Goal: Task Accomplishment & Management: Use online tool/utility

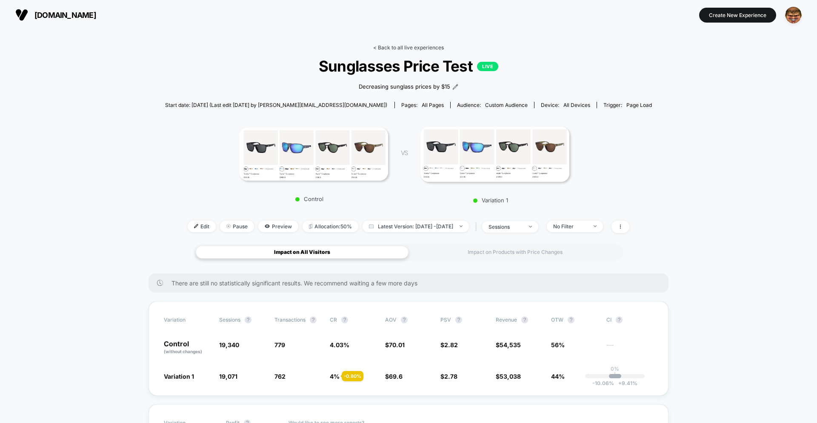
click at [408, 47] on link "< Back to all live experiences" at bounding box center [408, 47] width 71 height 6
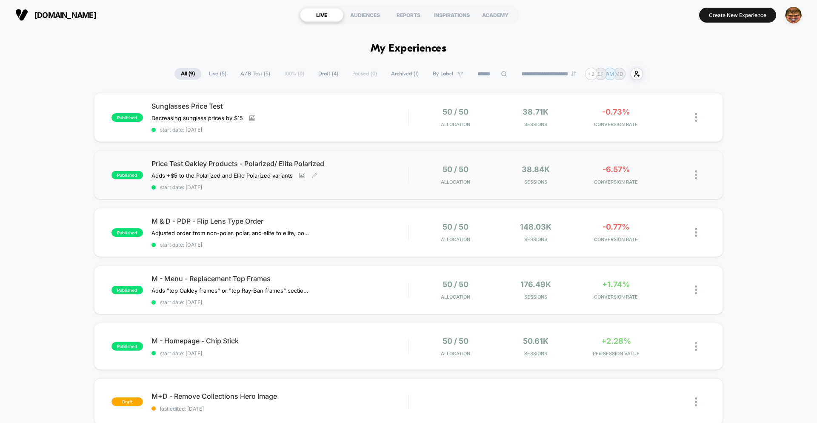
click at [340, 187] on span "start date: [DATE]" at bounding box center [279, 187] width 257 height 6
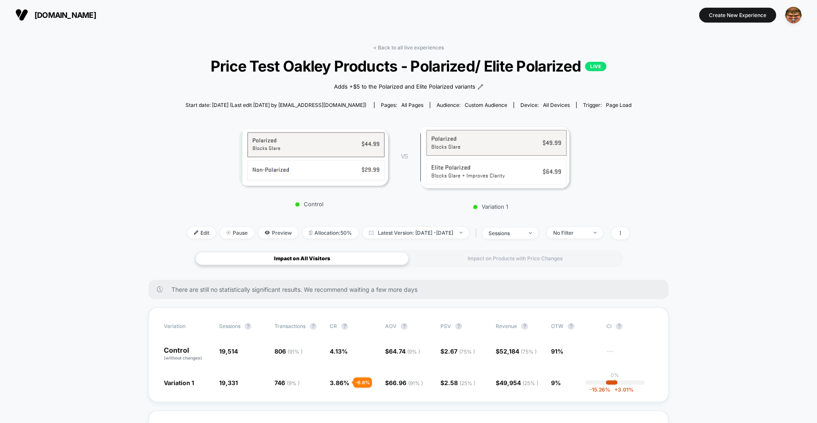
click at [477, 247] on div "< Back to all live experiences Price Test Oakley Products - Polarized/ Elite Po…" at bounding box center [409, 147] width 446 height 206
click at [477, 258] on div "Impact on Products with Price Changes" at bounding box center [514, 258] width 213 height 13
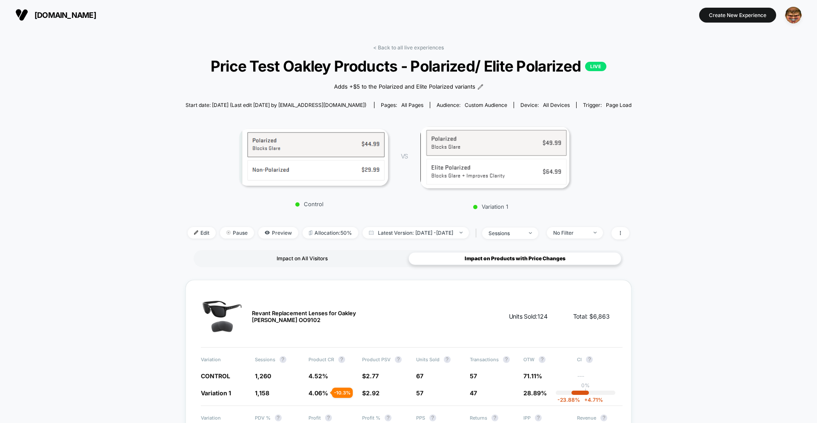
click at [251, 262] on div "Impact on All Visitors" at bounding box center [302, 258] width 213 height 13
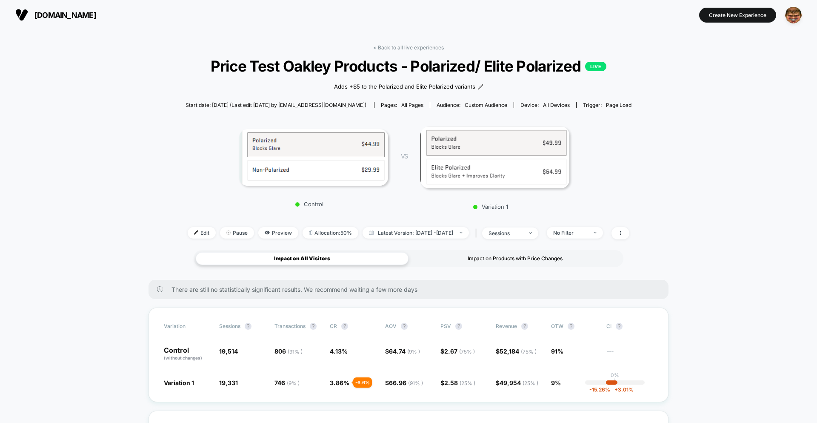
click at [517, 259] on div "Impact on Products with Price Changes" at bounding box center [514, 258] width 213 height 13
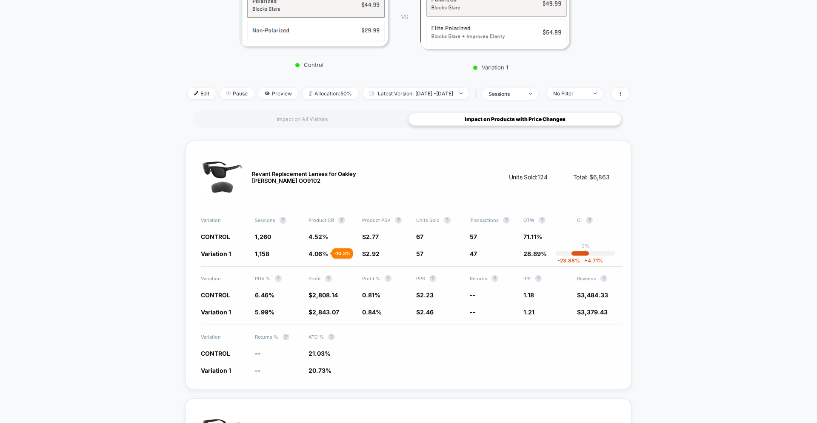
scroll to position [141, 0]
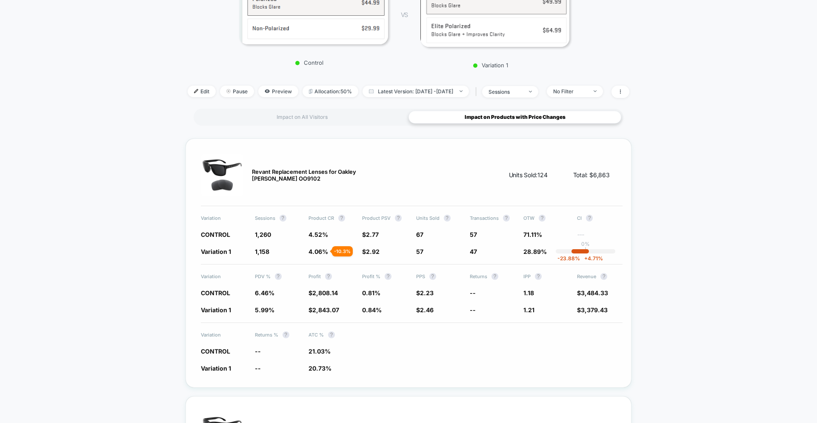
click at [259, 168] on span "Revant Replacement Lenses for Oakley [PERSON_NAME] OO9102" at bounding box center [316, 175] width 128 height 14
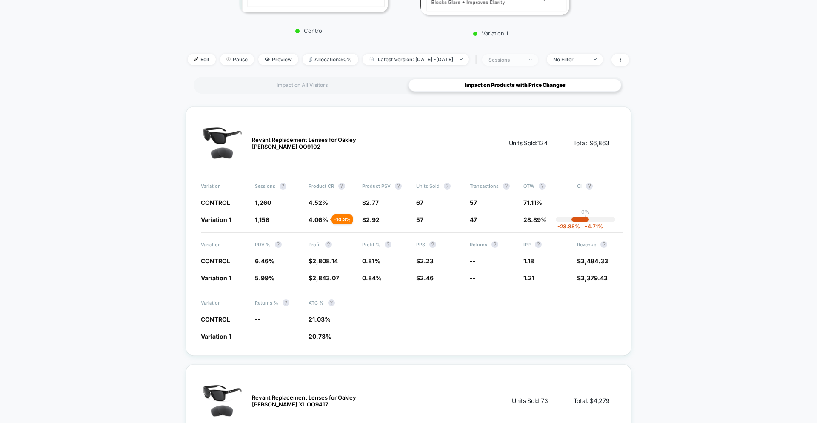
scroll to position [174, 0]
click at [188, 60] on span "Edit" at bounding box center [202, 57] width 28 height 11
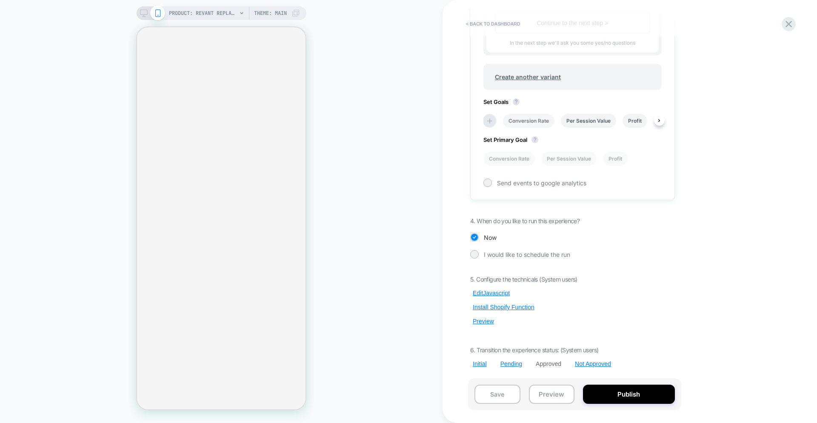
scroll to position [0, 0]
click at [528, 119] on li "Conversion Rate" at bounding box center [528, 121] width 51 height 14
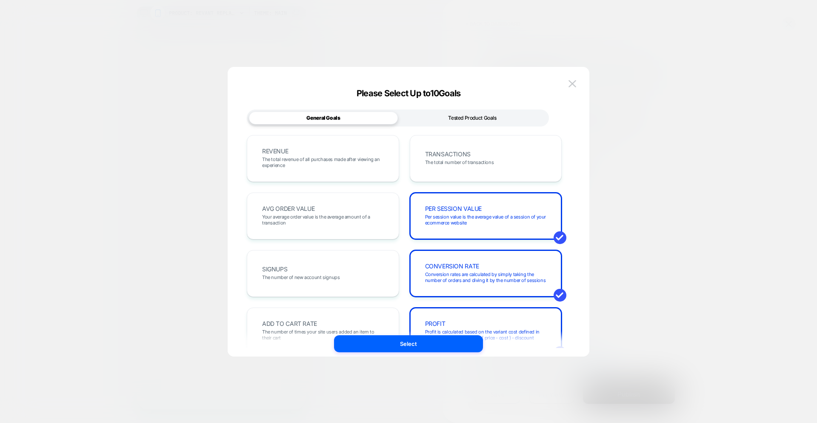
click at [448, 113] on div "Tested Product Goals" at bounding box center [472, 117] width 149 height 13
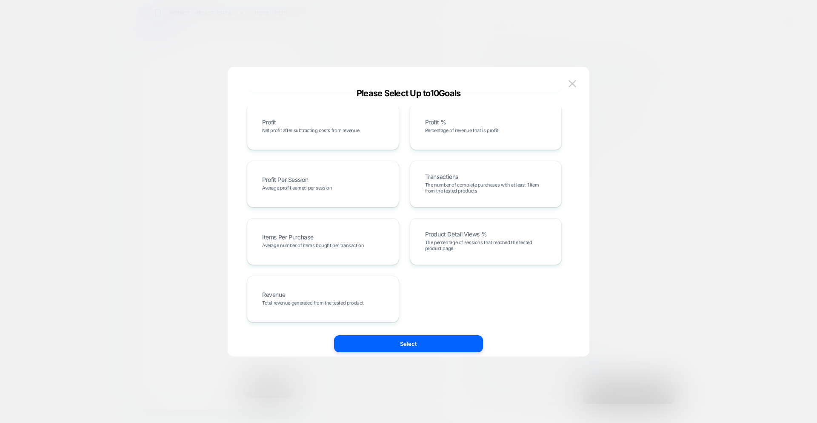
scroll to position [0, 0]
click at [364, 271] on div "Add To Cart % Percentage of sessions that added the product to the cart Returns…" at bounding box center [404, 126] width 315 height 391
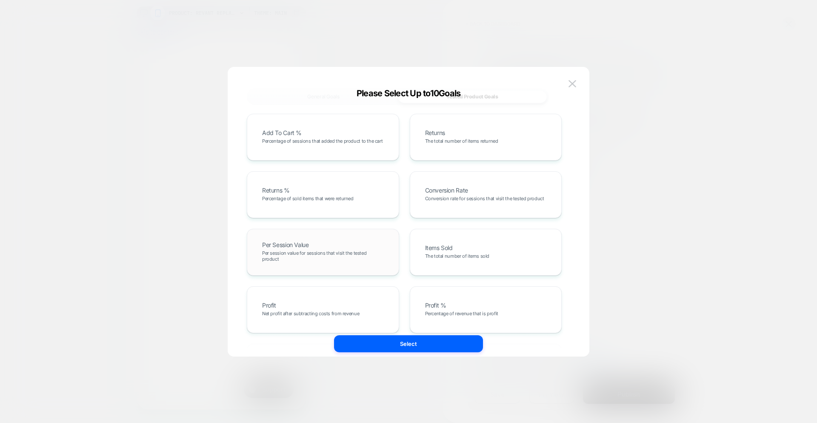
scroll to position [20, 0]
click at [345, 251] on div "Per Session Value Per session value for sessions that visit the tested product" at bounding box center [323, 253] width 134 height 29
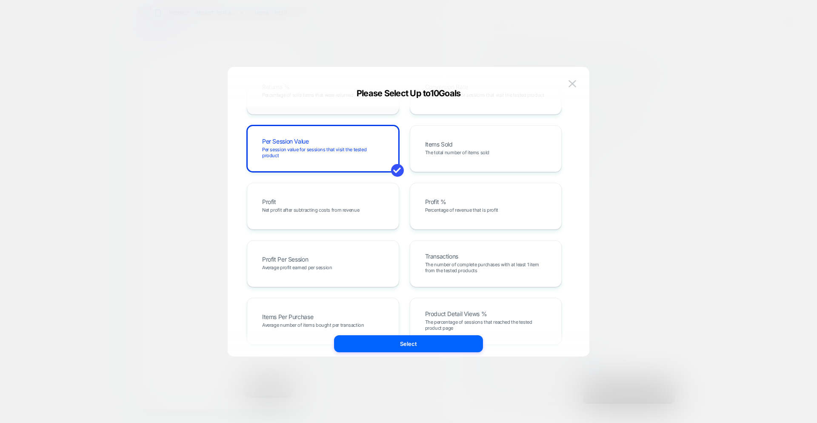
scroll to position [125, 0]
click at [320, 221] on div "Profit Net profit after subtracting costs from revenue" at bounding box center [323, 205] width 152 height 47
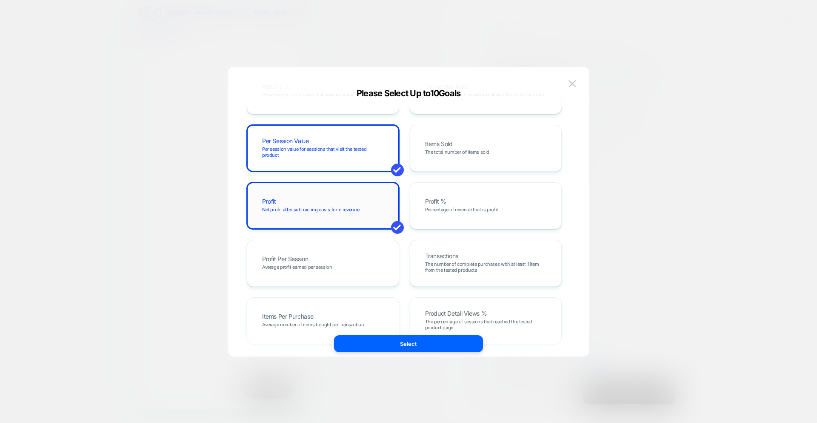
scroll to position [0, 0]
click at [324, 164] on div "Per Session Value Per session value for sessions that visit the tested product" at bounding box center [323, 148] width 152 height 47
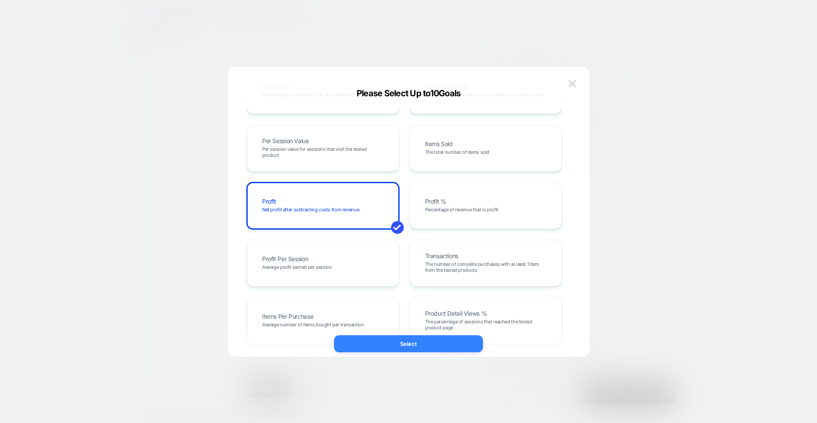
click at [391, 340] on button "Select" at bounding box center [408, 343] width 149 height 17
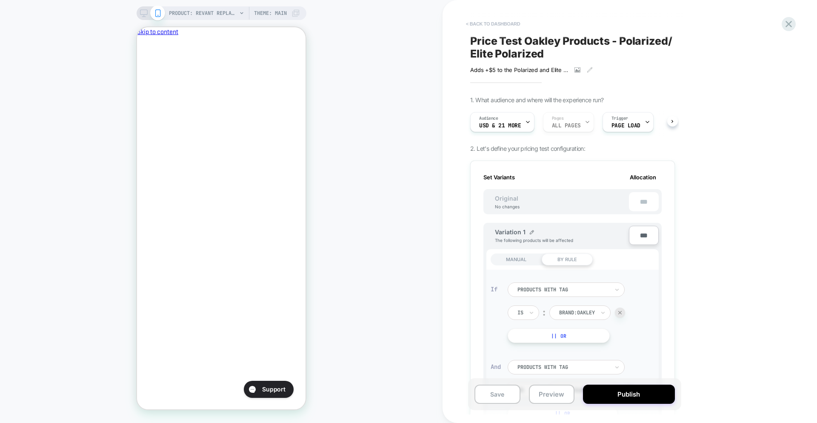
click at [491, 20] on button "< back to dashboard" at bounding box center [493, 24] width 63 height 14
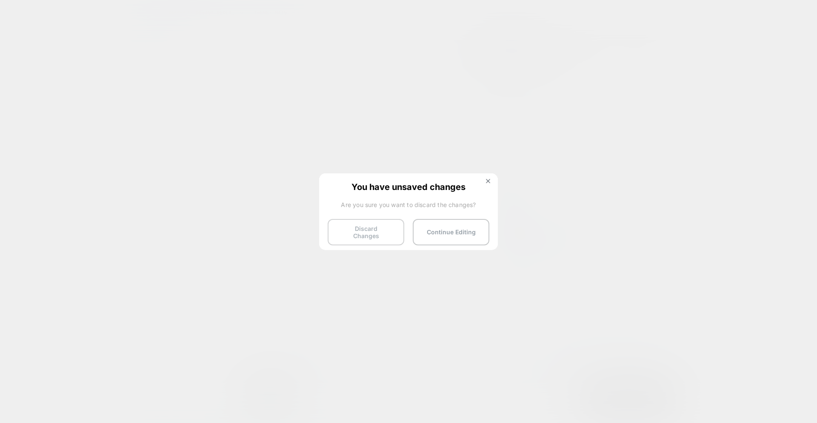
click at [365, 228] on button "Discard Changes" at bounding box center [366, 232] width 77 height 26
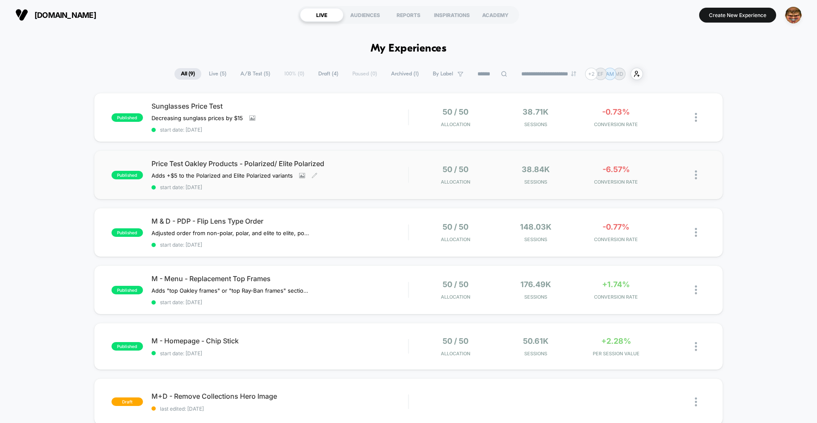
click at [379, 182] on div "Price Test Oakley Products - Polarized/ Elite Polarized Adds +$5 to the Polariz…" at bounding box center [279, 174] width 257 height 31
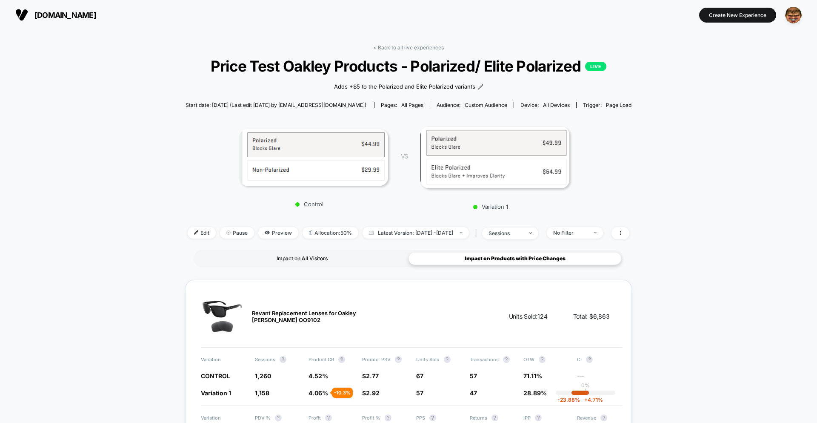
click at [301, 264] on div "Impact on All Visitors" at bounding box center [302, 258] width 213 height 13
